Goal: Use online tool/utility: Utilize a website feature to perform a specific function

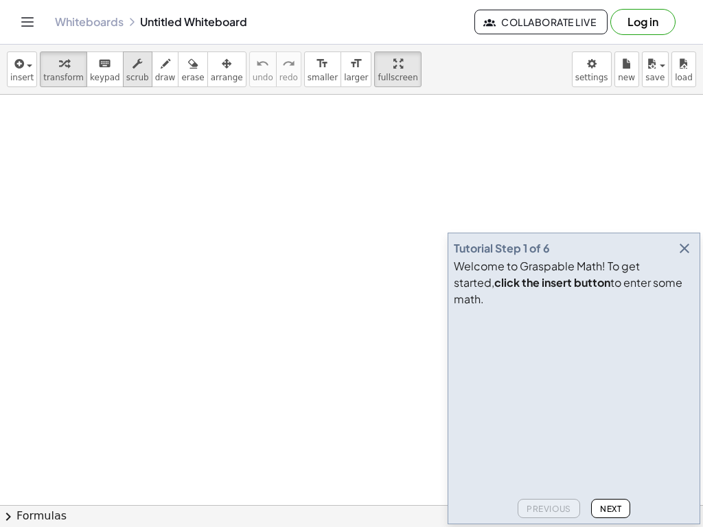
click at [132, 56] on icon "button" at bounding box center [137, 64] width 10 height 16
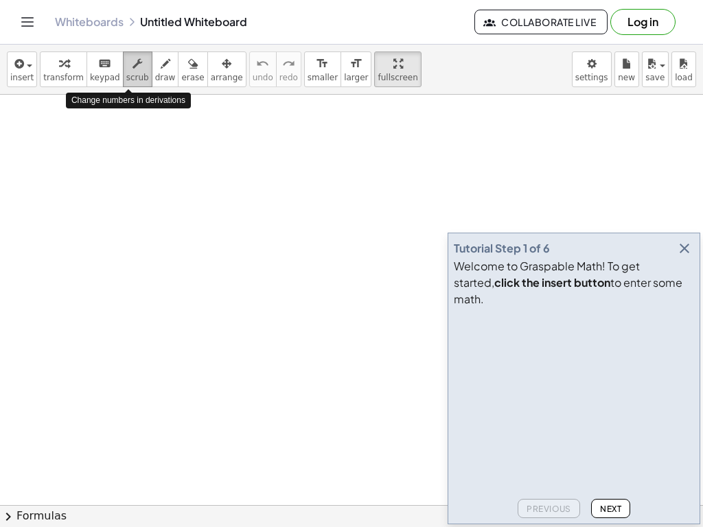
click at [132, 56] on icon "button" at bounding box center [137, 64] width 10 height 16
drag, startPoint x: 144, startPoint y: 113, endPoint x: 239, endPoint y: 156, distance: 104.1
click at [239, 156] on div at bounding box center [351, 505] width 703 height 821
drag, startPoint x: 238, startPoint y: 150, endPoint x: 237, endPoint y: 117, distance: 33.7
click at [237, 117] on div at bounding box center [351, 505] width 703 height 821
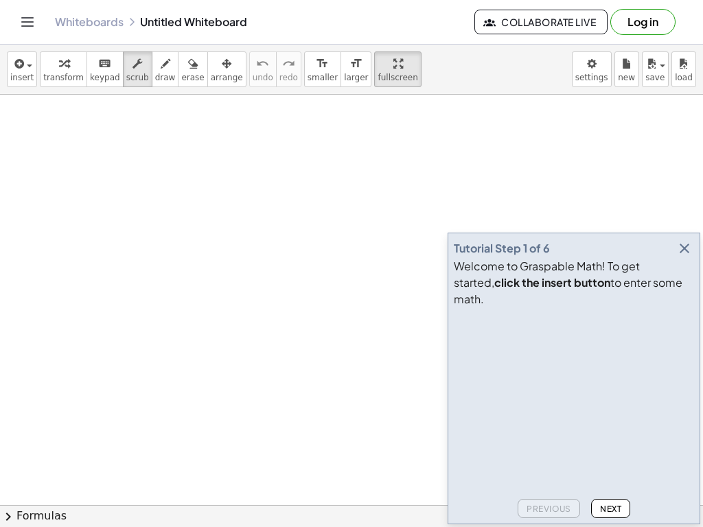
drag, startPoint x: 237, startPoint y: 117, endPoint x: 235, endPoint y: 228, distance: 111.2
click at [311, 329] on div at bounding box center [351, 505] width 703 height 821
click at [153, 51] on button "draw" at bounding box center [165, 69] width 27 height 36
drag, startPoint x: 210, startPoint y: 115, endPoint x: 229, endPoint y: 237, distance: 124.2
click at [229, 237] on div at bounding box center [351, 505] width 703 height 821
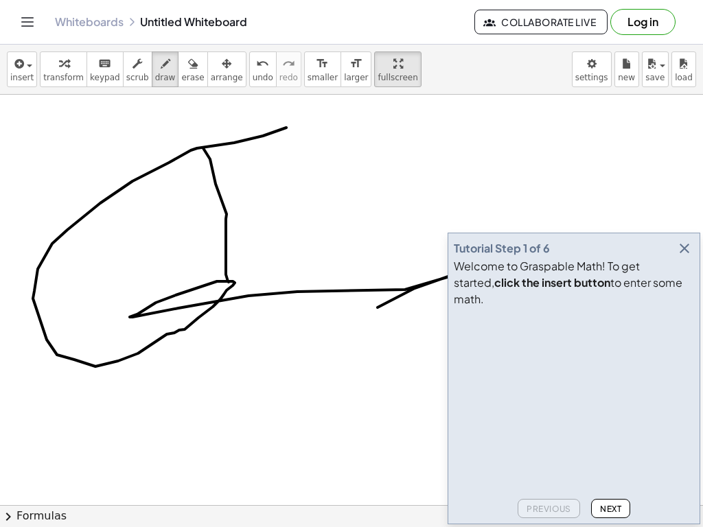
drag, startPoint x: 286, startPoint y: 83, endPoint x: 465, endPoint y: 209, distance: 218.2
click at [465, 209] on div at bounding box center [351, 505] width 703 height 821
click at [132, 56] on icon "button" at bounding box center [137, 64] width 10 height 16
drag, startPoint x: 160, startPoint y: 86, endPoint x: 163, endPoint y: 112, distance: 25.6
click at [163, 112] on div at bounding box center [351, 505] width 703 height 821
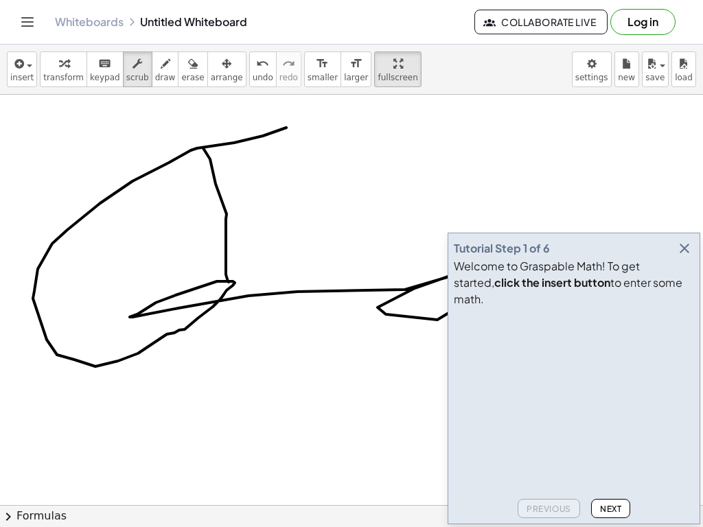
drag, startPoint x: 163, startPoint y: 112, endPoint x: 163, endPoint y: 124, distance: 11.7
click at [163, 124] on div at bounding box center [351, 505] width 703 height 821
click at [108, 51] on button "keyboard keypad" at bounding box center [104, 69] width 37 height 36
